Goal: Information Seeking & Learning: Learn about a topic

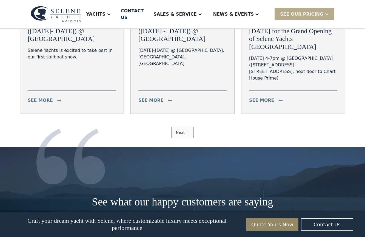
scroll to position [2235, 0]
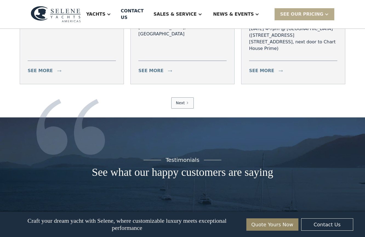
click at [181, 97] on link "Next" at bounding box center [182, 102] width 23 height 11
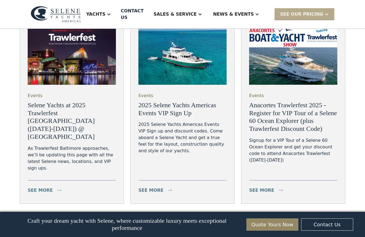
scroll to position [2135, 0]
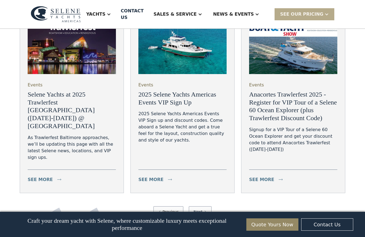
click at [201, 209] on div "Next" at bounding box center [197, 212] width 9 height 6
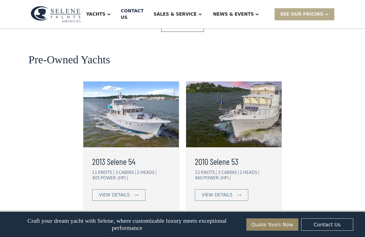
scroll to position [1368, 0]
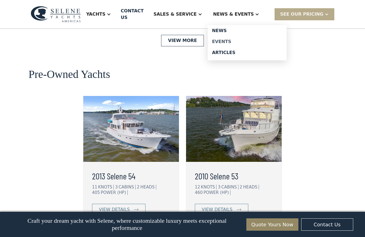
click at [238, 39] on div "Events" at bounding box center [247, 41] width 70 height 4
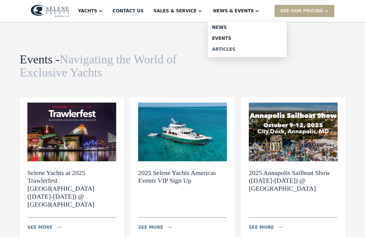
click at [240, 49] on div "Articles" at bounding box center [247, 49] width 70 height 4
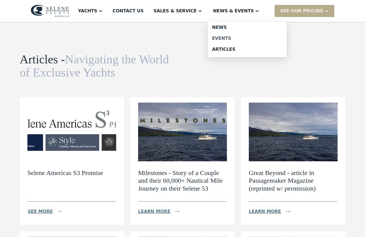
click at [236, 38] on div "Events" at bounding box center [247, 38] width 70 height 4
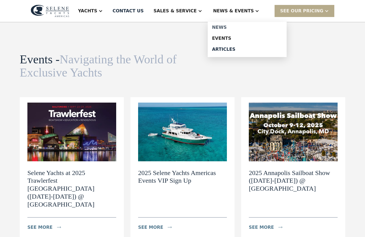
click at [240, 26] on div "News" at bounding box center [247, 27] width 70 height 4
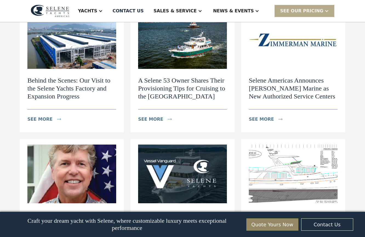
scroll to position [519, 0]
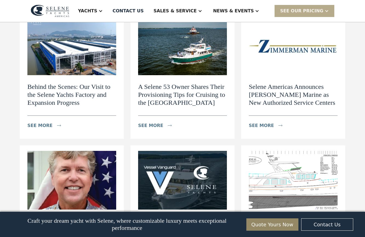
click at [88, 39] on img at bounding box center [71, 46] width 89 height 59
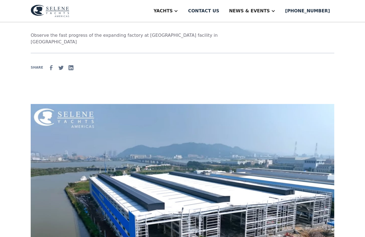
scroll to position [87, 0]
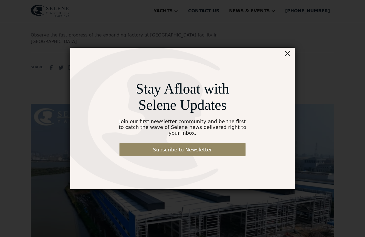
click at [288, 58] on div "×" at bounding box center [287, 53] width 8 height 11
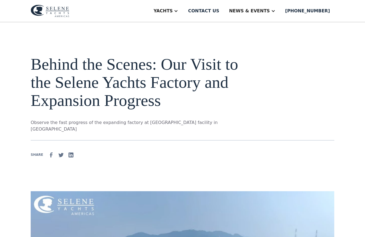
scroll to position [0, 0]
